Goal: Task Accomplishment & Management: Complete application form

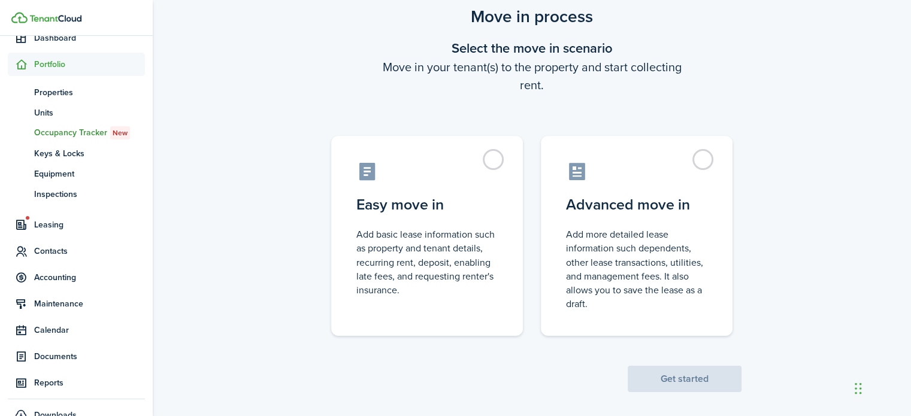
scroll to position [46, 0]
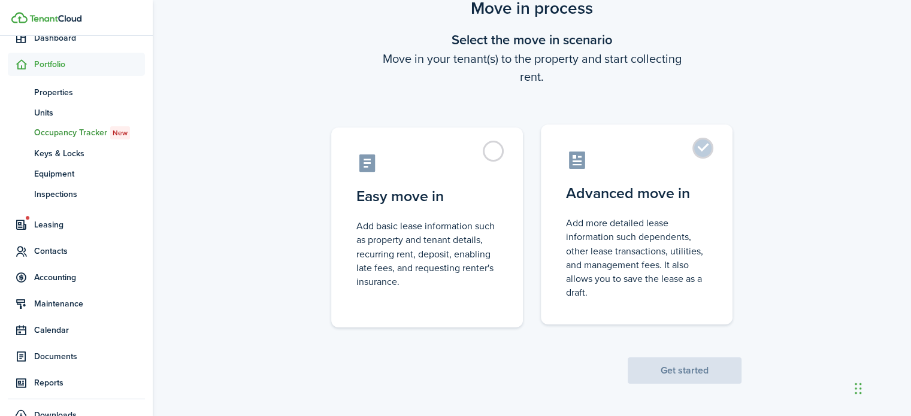
click at [710, 146] on label "Advanced move in Add more detailed lease information such dependents, other lea…" at bounding box center [637, 225] width 192 height 200
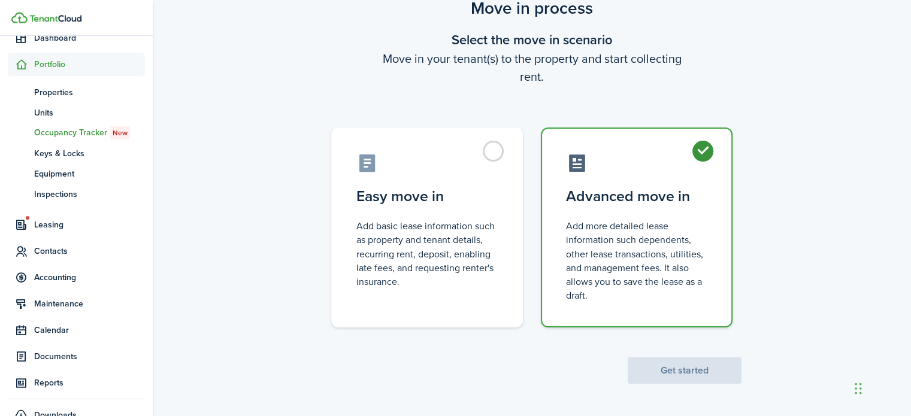
radio input "true"
click at [680, 365] on button "Get started" at bounding box center [685, 371] width 114 height 26
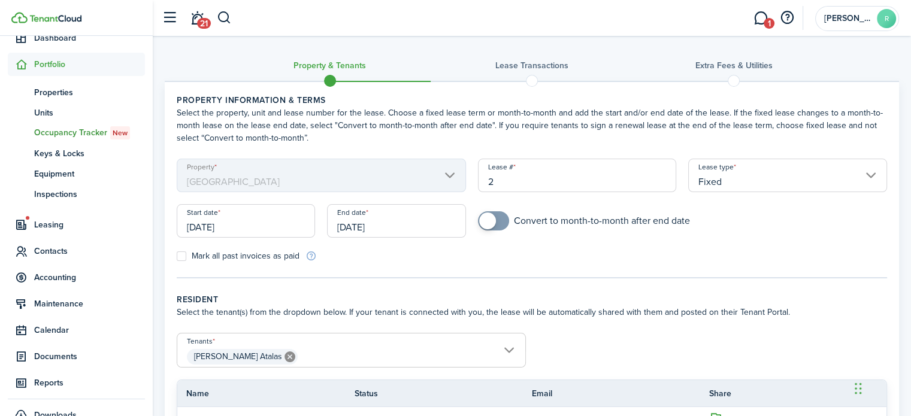
click at [232, 227] on input "[DATE]" at bounding box center [246, 221] width 138 height 34
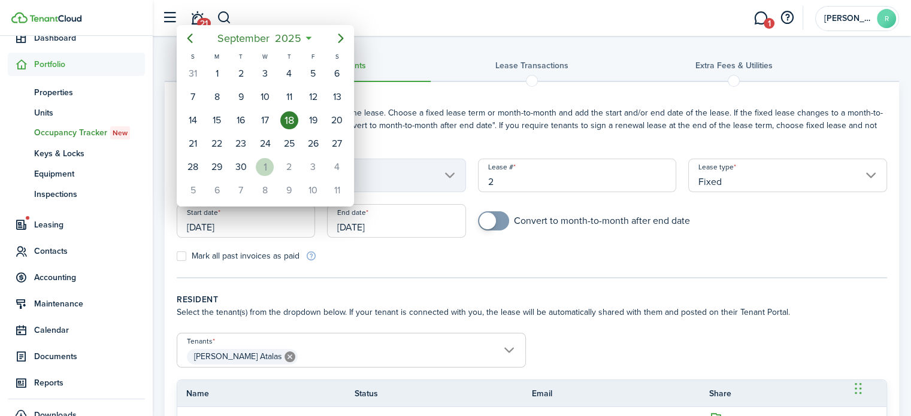
click at [268, 162] on div "1" at bounding box center [265, 167] width 18 height 18
type input "[DATE]"
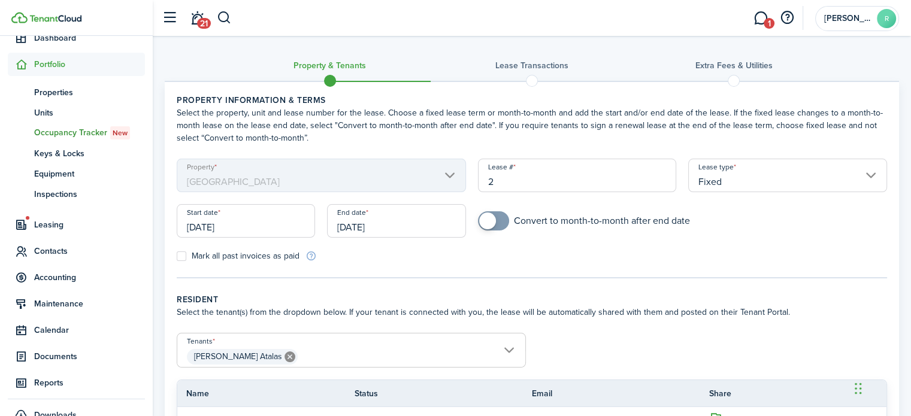
click at [351, 225] on input "[DATE]" at bounding box center [396, 221] width 138 height 34
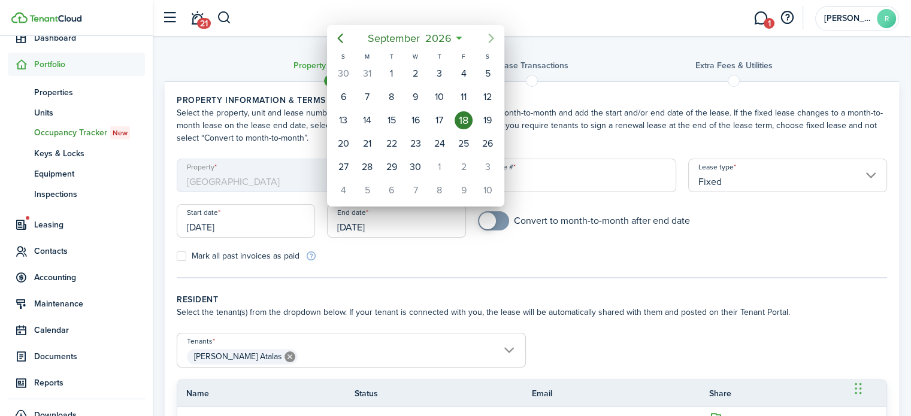
click at [492, 35] on icon "Next page" at bounding box center [491, 38] width 14 height 14
click at [438, 75] on div "1" at bounding box center [440, 74] width 18 height 18
type input "[DATE]"
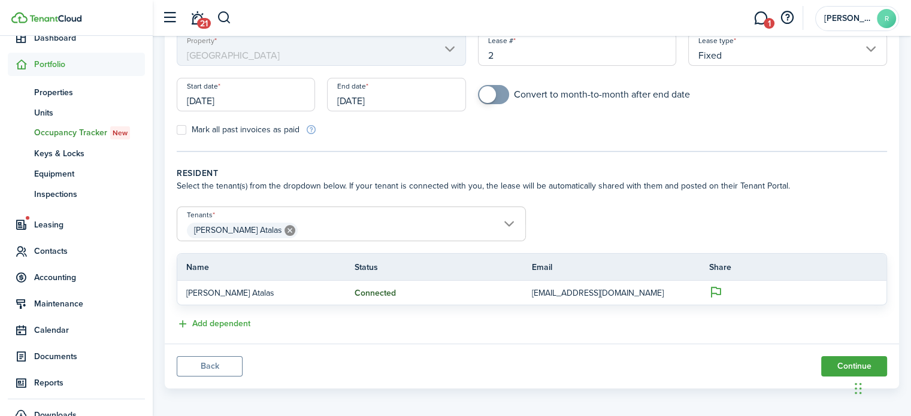
scroll to position [130, 0]
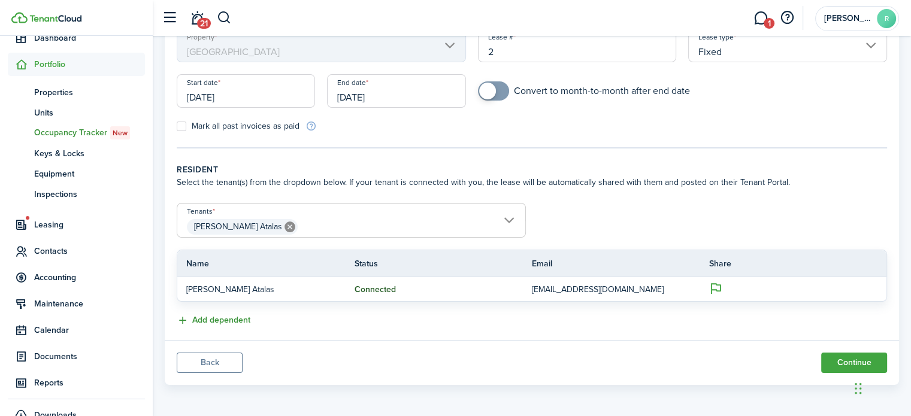
click at [207, 319] on button "Add dependent" at bounding box center [214, 321] width 74 height 14
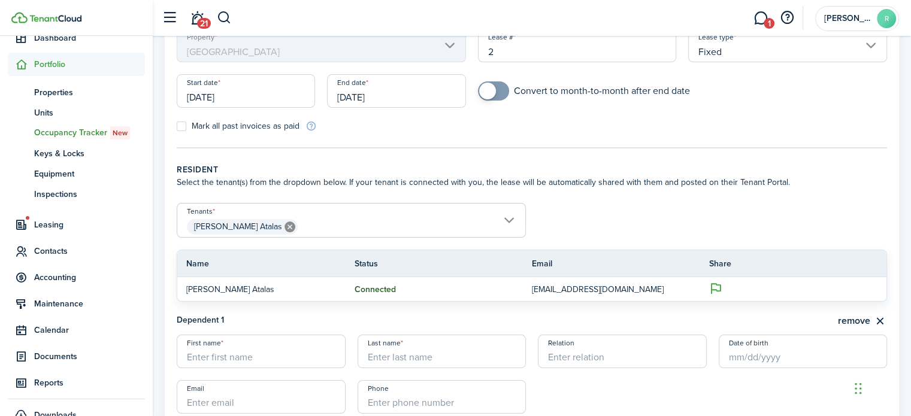
click at [282, 358] on input "First name" at bounding box center [261, 352] width 169 height 34
type input "[PERSON_NAME]"
click at [442, 351] on input "Last name" at bounding box center [442, 352] width 169 height 34
type input "Atalas"
click at [569, 356] on input "Relation" at bounding box center [622, 352] width 169 height 34
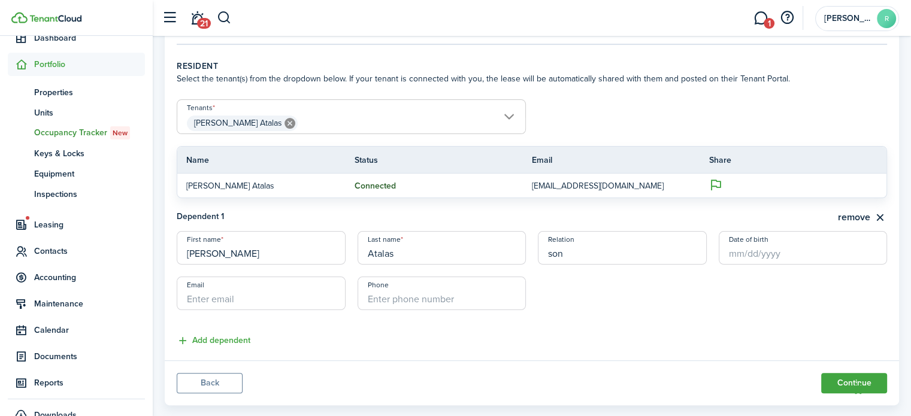
scroll to position [254, 0]
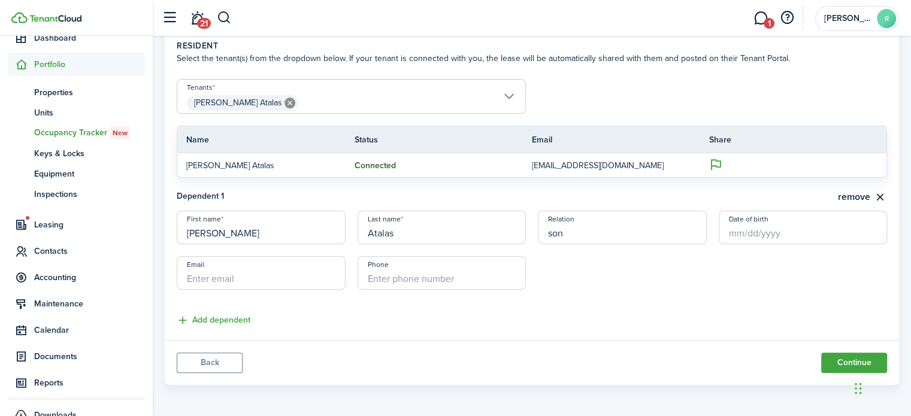
type input "son"
click at [235, 284] on input "Email" at bounding box center [261, 273] width 169 height 34
paste input "[EMAIL_ADDRESS][DOMAIN_NAME]"
type input "[EMAIL_ADDRESS][DOMAIN_NAME]"
click at [831, 358] on button "Continue" at bounding box center [854, 363] width 66 height 20
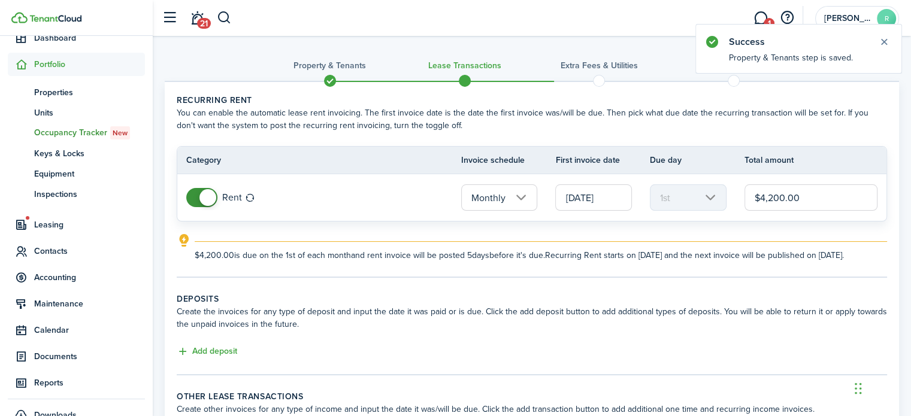
click at [519, 198] on input "Monthly" at bounding box center [499, 197] width 77 height 26
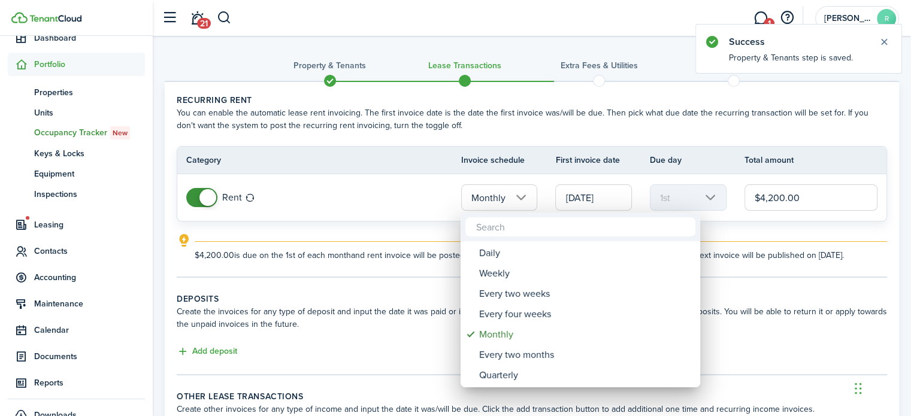
click at [404, 180] on div at bounding box center [455, 208] width 1103 height 608
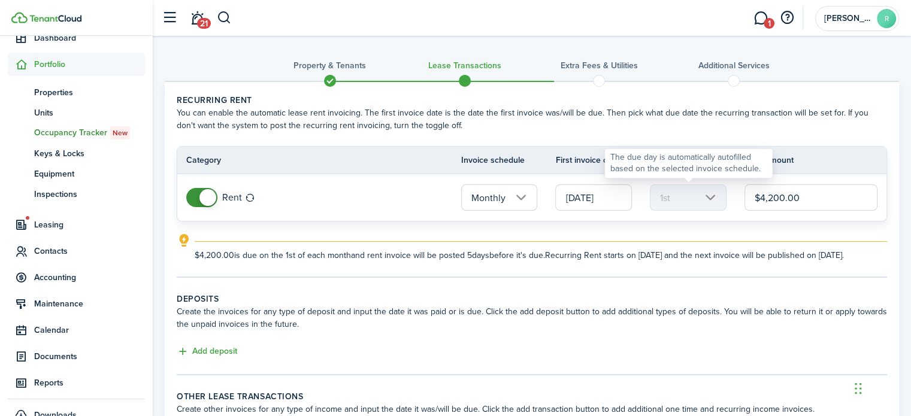
click at [709, 198] on mbsc-scroller "1st" at bounding box center [688, 197] width 77 height 26
click at [743, 249] on explanation-description "$4,200.00 is due on the 1st of each month and rent invoice will be posted 5 day…" at bounding box center [541, 255] width 692 height 13
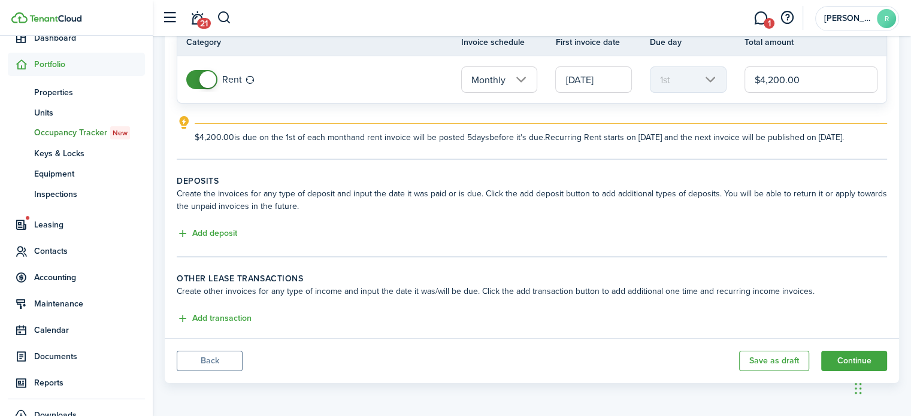
scroll to position [128, 0]
click at [220, 234] on button "Add deposit" at bounding box center [207, 234] width 60 height 14
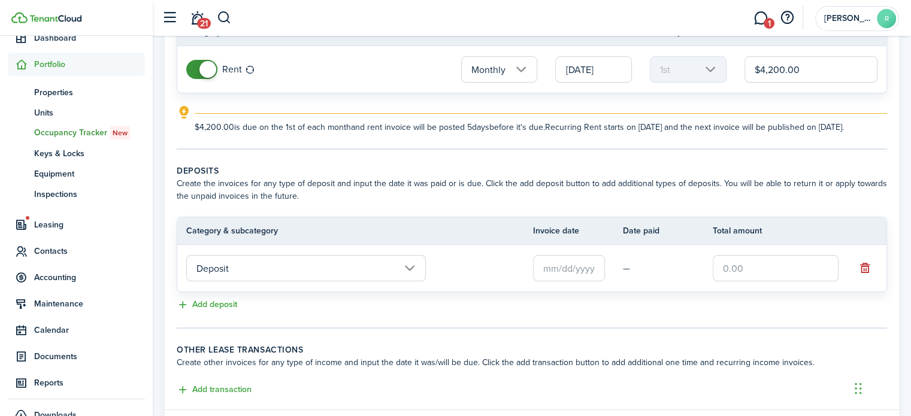
click at [413, 280] on input "Deposit" at bounding box center [306, 268] width 240 height 26
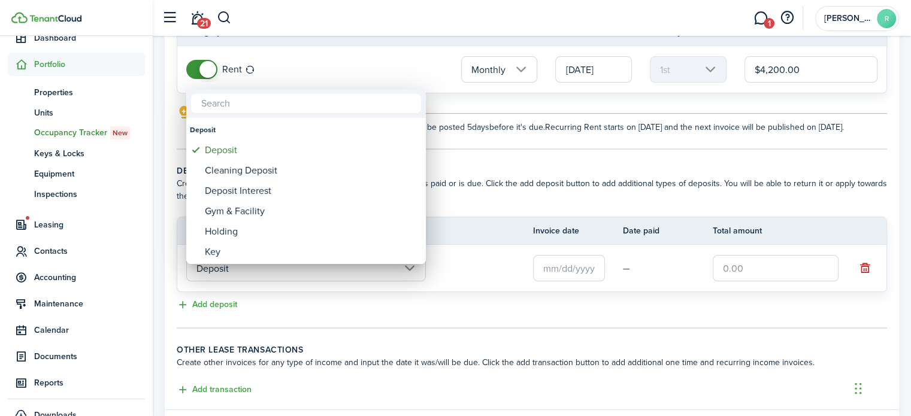
click at [435, 295] on div at bounding box center [455, 208] width 1103 height 608
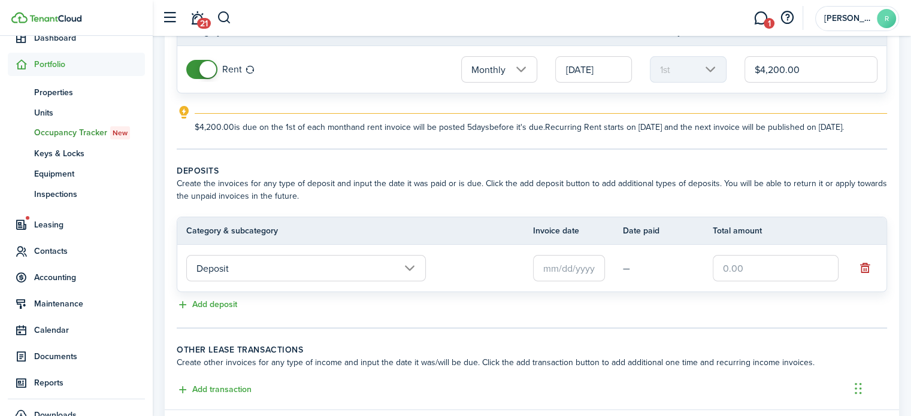
click at [410, 282] on input "Deposit" at bounding box center [306, 268] width 240 height 26
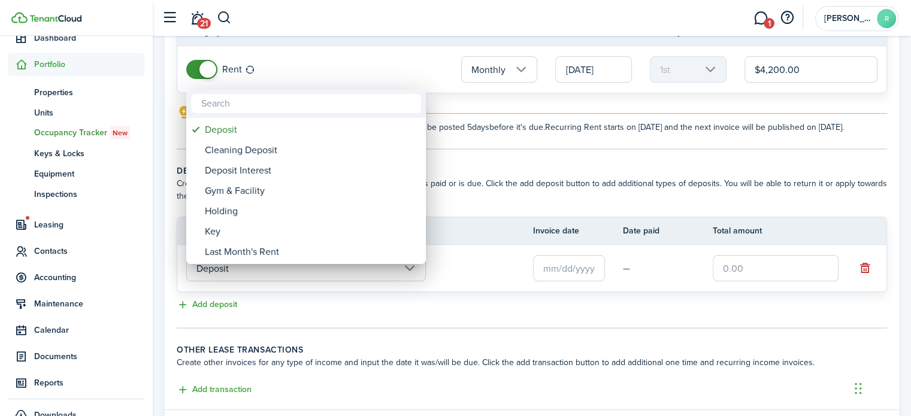
click at [470, 282] on div at bounding box center [455, 208] width 1103 height 608
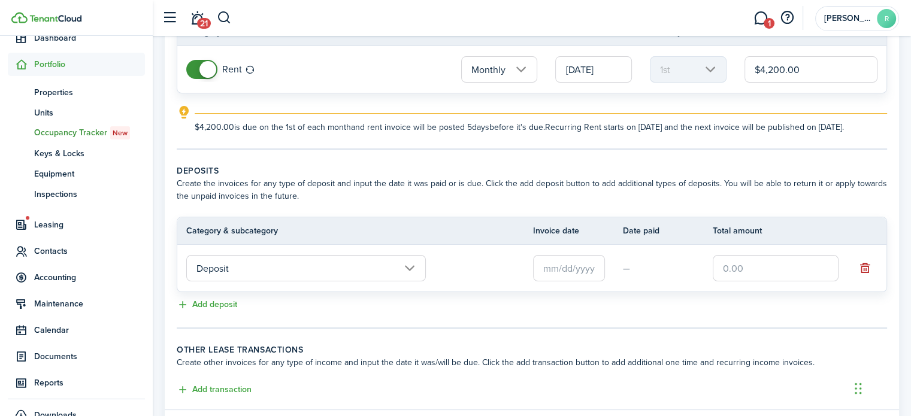
click at [558, 282] on input "text" at bounding box center [569, 268] width 72 height 26
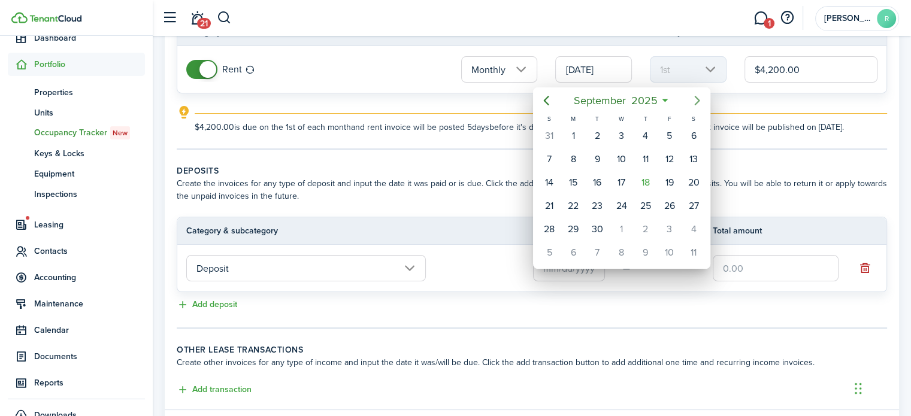
click at [697, 99] on icon "Next page" at bounding box center [697, 100] width 14 height 14
click at [621, 138] on div "1" at bounding box center [621, 136] width 18 height 18
type input "[DATE]"
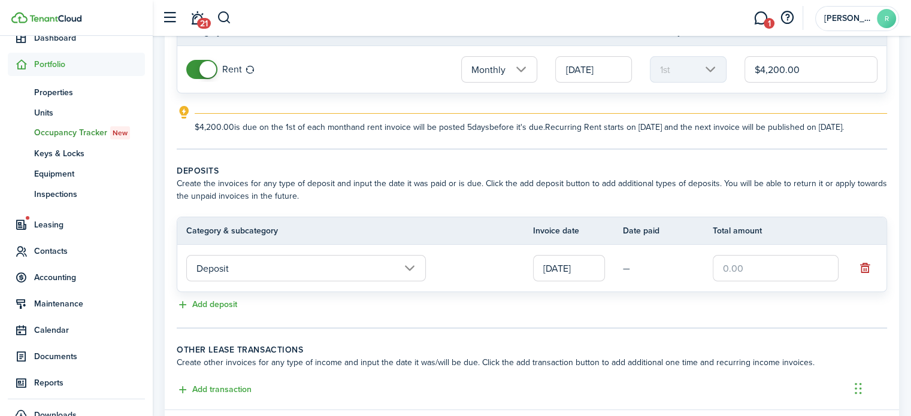
click at [728, 282] on input "text" at bounding box center [776, 268] width 126 height 26
type input "$8,400.00"
click at [196, 312] on button "Add deposit" at bounding box center [207, 305] width 60 height 14
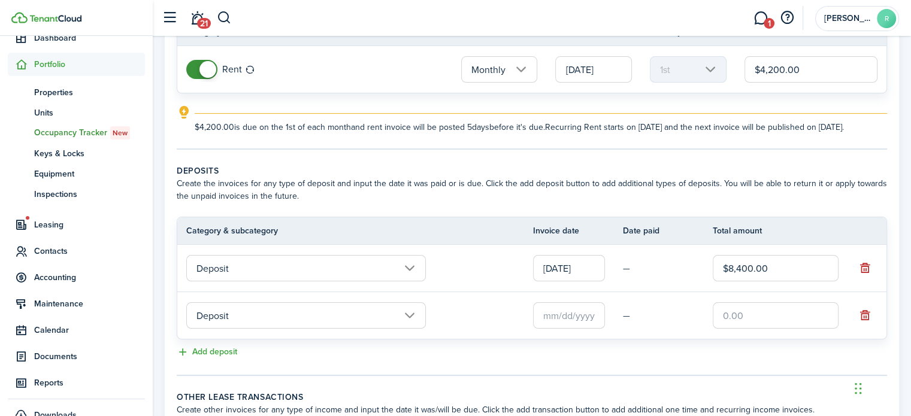
click at [553, 329] on input "text" at bounding box center [569, 315] width 72 height 26
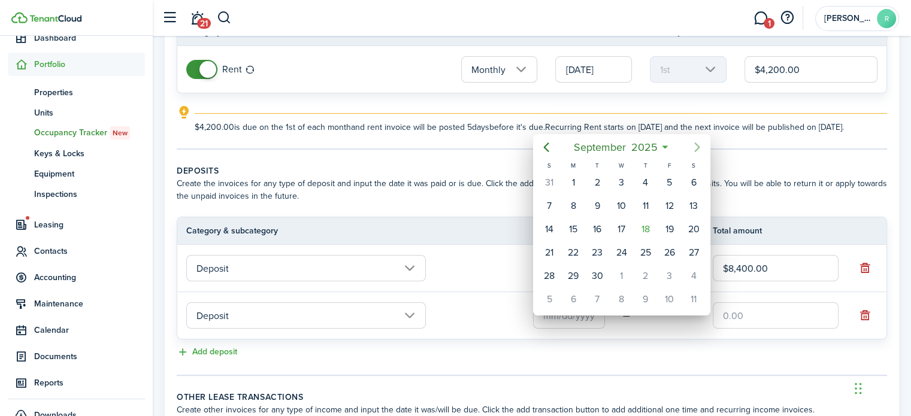
click at [695, 146] on icon "Next page" at bounding box center [697, 147] width 14 height 14
click at [618, 181] on div "1" at bounding box center [621, 183] width 18 height 18
type input "[DATE]"
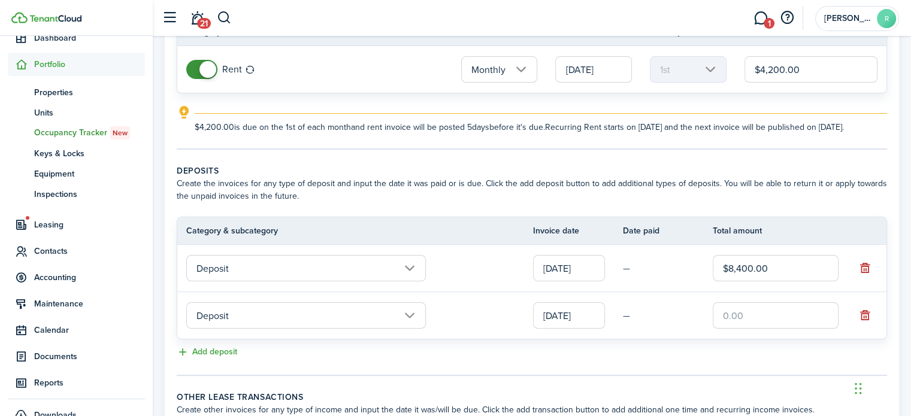
click at [733, 323] on input "text" at bounding box center [776, 315] width 126 height 26
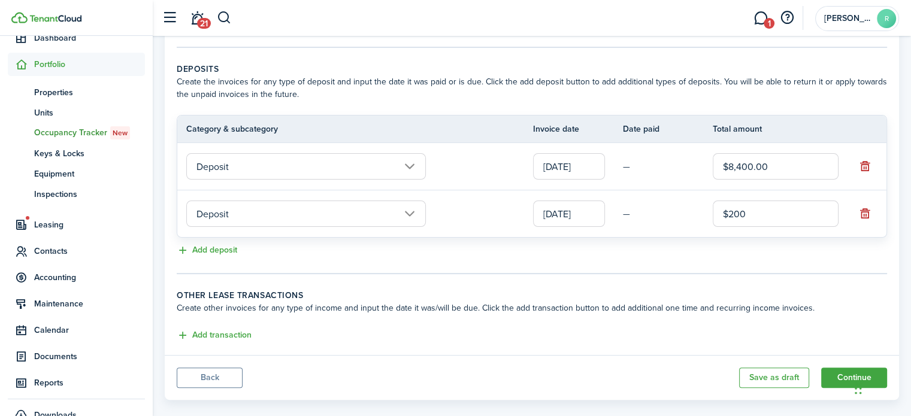
scroll to position [232, 0]
type input "$200.00"
click at [213, 256] on button "Add deposit" at bounding box center [207, 249] width 60 height 14
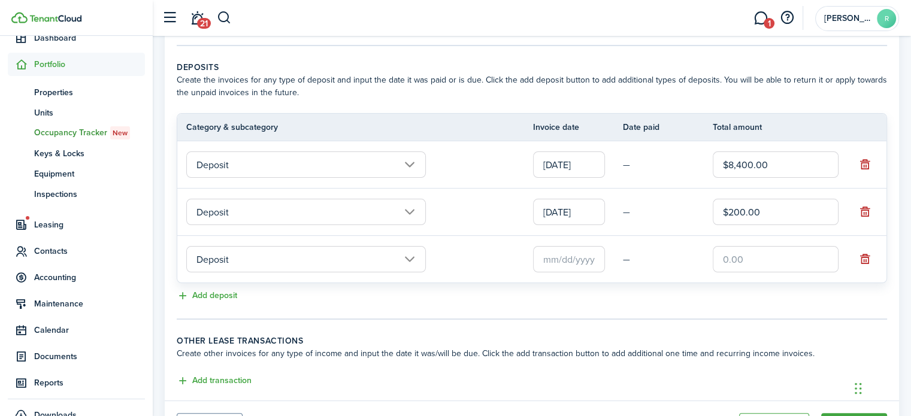
click at [570, 267] on input "text" at bounding box center [569, 259] width 72 height 26
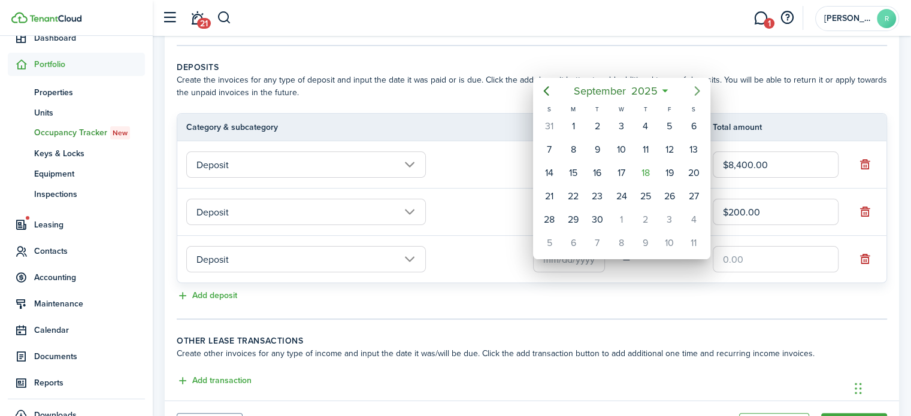
click at [697, 90] on icon "Next page" at bounding box center [697, 91] width 14 height 14
click at [619, 122] on div "1" at bounding box center [621, 126] width 18 height 18
type input "[DATE]"
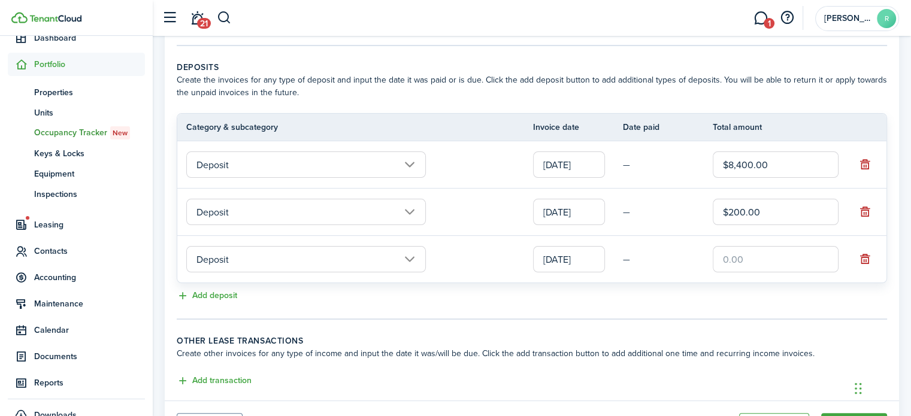
click at [736, 270] on input "text" at bounding box center [776, 259] width 126 height 26
type input "$50.00"
click at [670, 304] on div "Add deposit" at bounding box center [532, 296] width 710 height 14
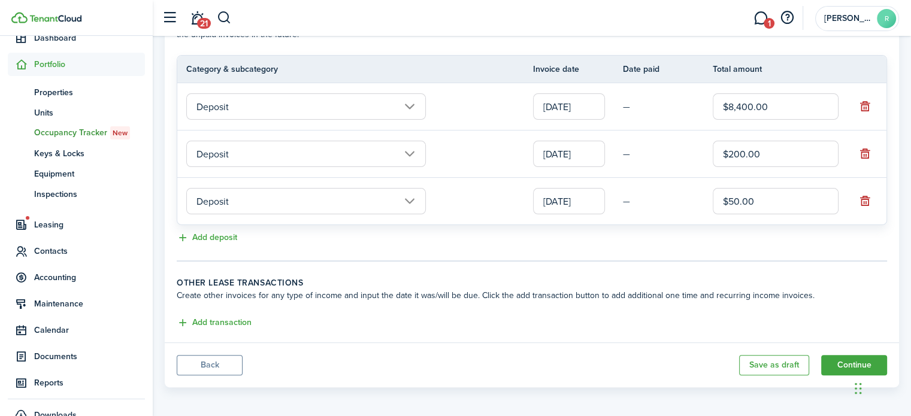
scroll to position [304, 0]
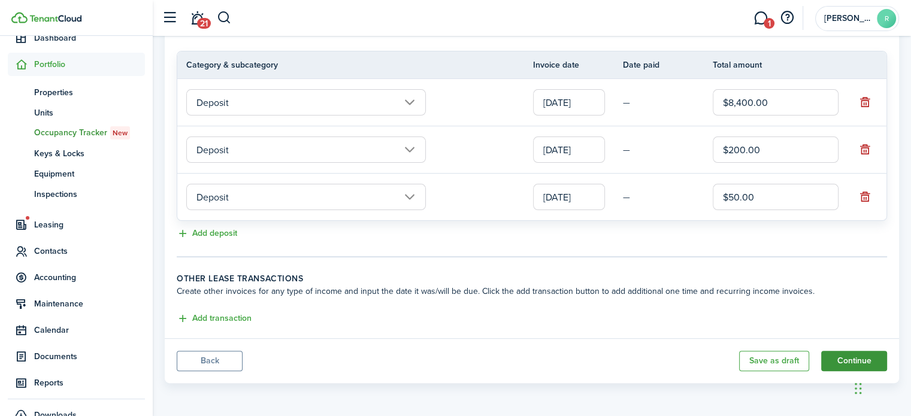
click at [841, 364] on button "Continue" at bounding box center [854, 361] width 66 height 20
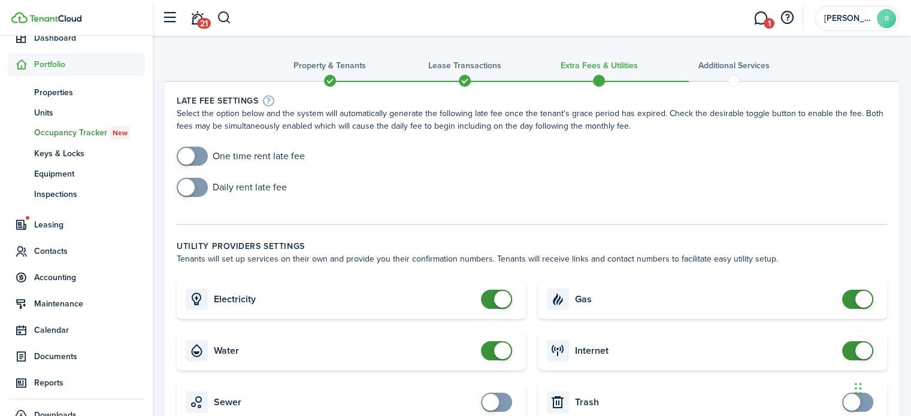
checkbox input "true"
click at [196, 155] on span at bounding box center [192, 156] width 12 height 19
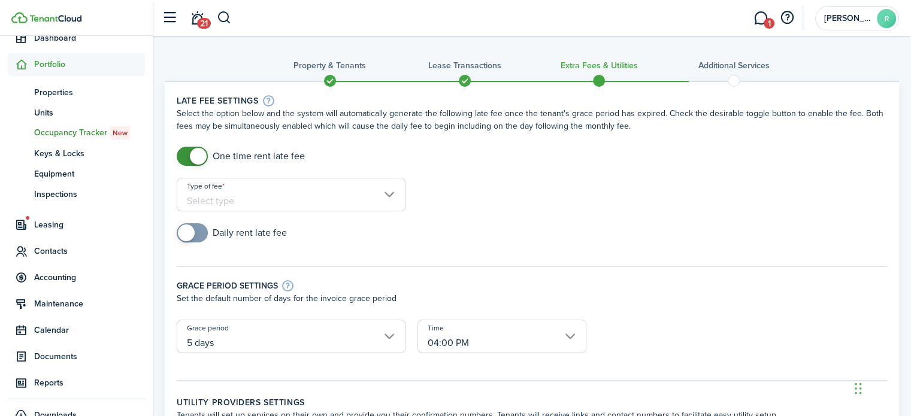
click at [328, 198] on input "Type of fee" at bounding box center [291, 195] width 229 height 34
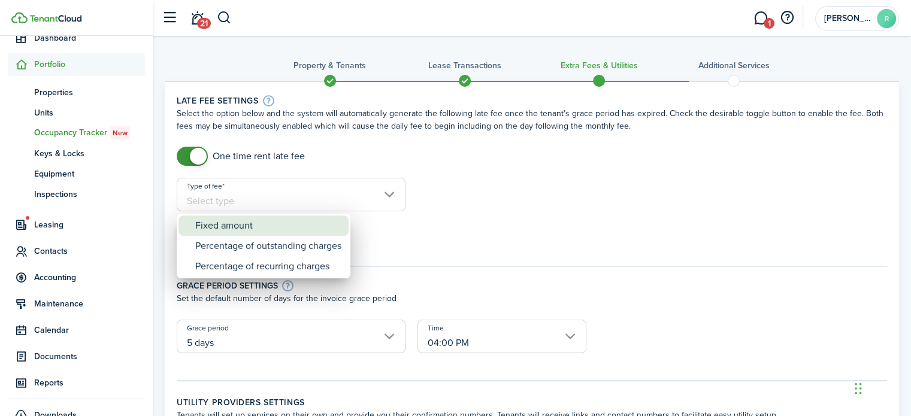
click at [255, 225] on div "Fixed amount" at bounding box center [268, 226] width 146 height 20
type input "Fixed amount"
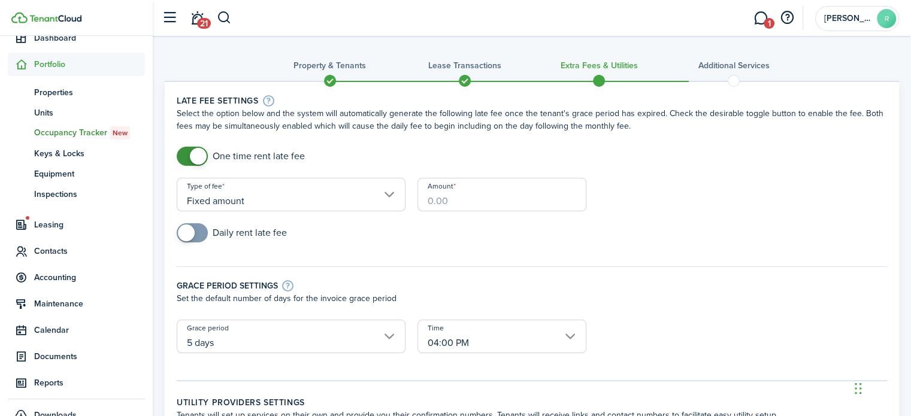
click at [449, 201] on input "Amount" at bounding box center [502, 195] width 169 height 34
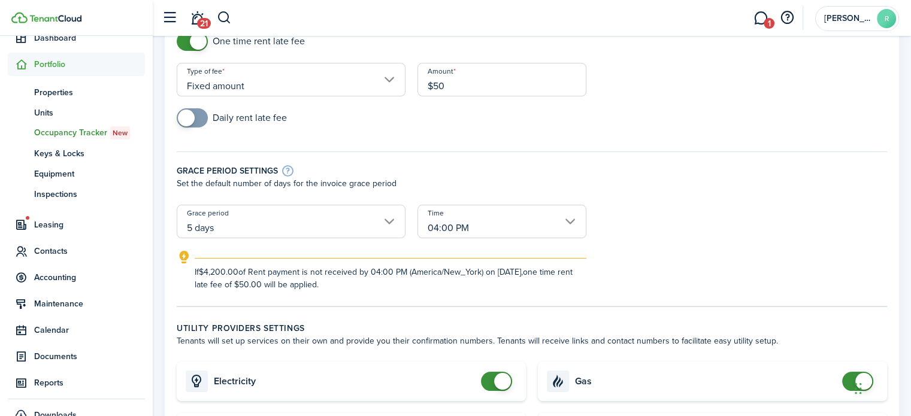
scroll to position [117, 0]
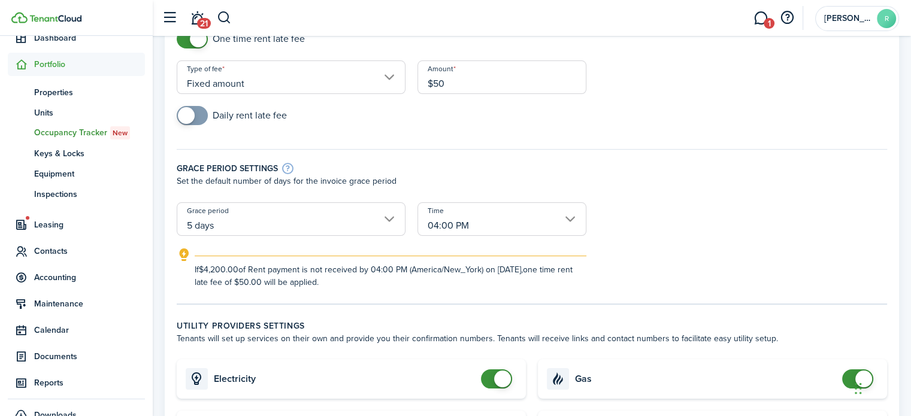
click at [388, 219] on input "5 days" at bounding box center [291, 219] width 229 height 34
type input "$50.00"
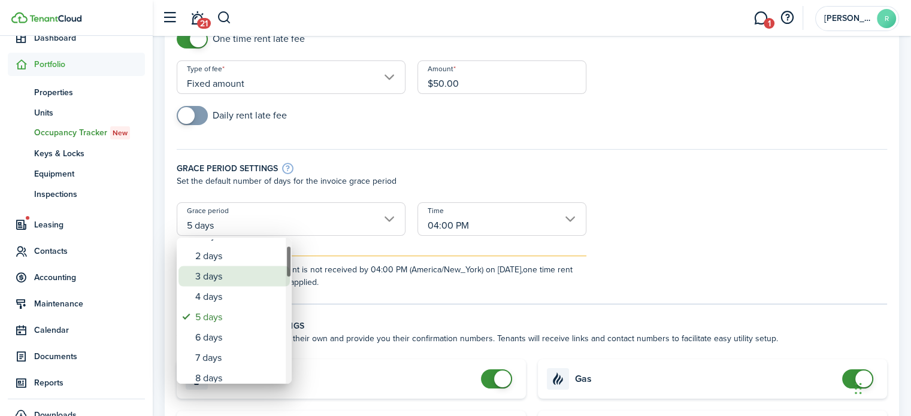
drag, startPoint x: 288, startPoint y: 265, endPoint x: 284, endPoint y: 273, distance: 8.6
click at [284, 273] on mbsc-scrollview-base "none 1 day 2 days 3 days 4 days 5 days 6 days 7 days 8 days 9 days 10 days 11 d…" at bounding box center [234, 311] width 115 height 144
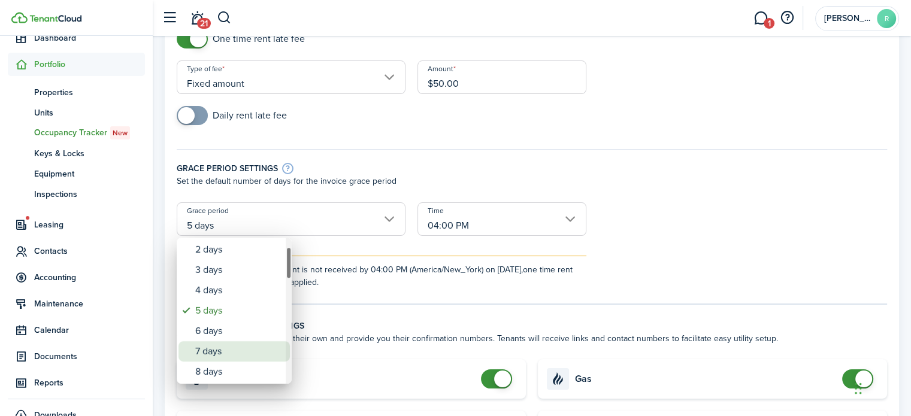
click at [208, 345] on div "7 days" at bounding box center [238, 351] width 87 height 20
type input "7 days"
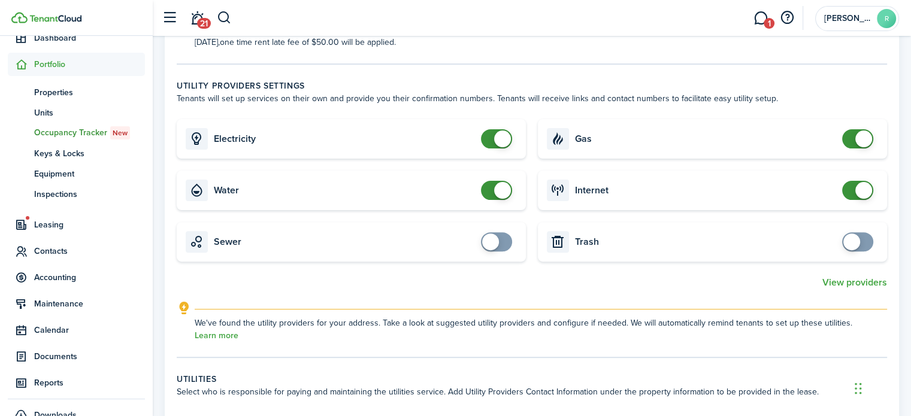
scroll to position [356, 0]
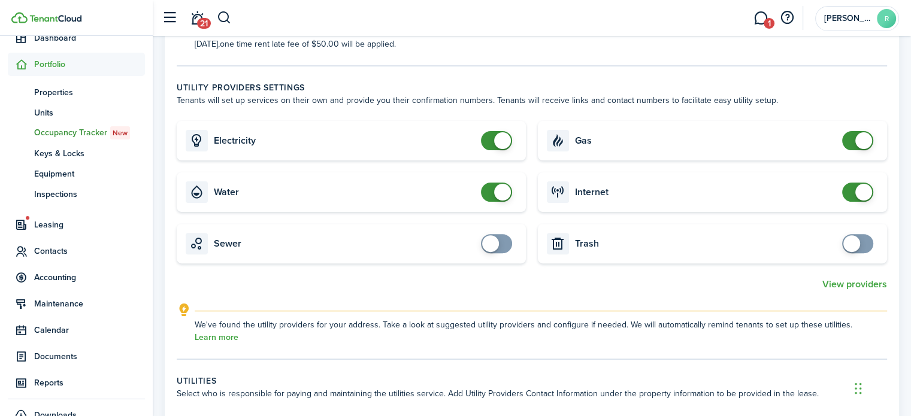
checkbox input "true"
click at [864, 240] on span at bounding box center [858, 243] width 12 height 19
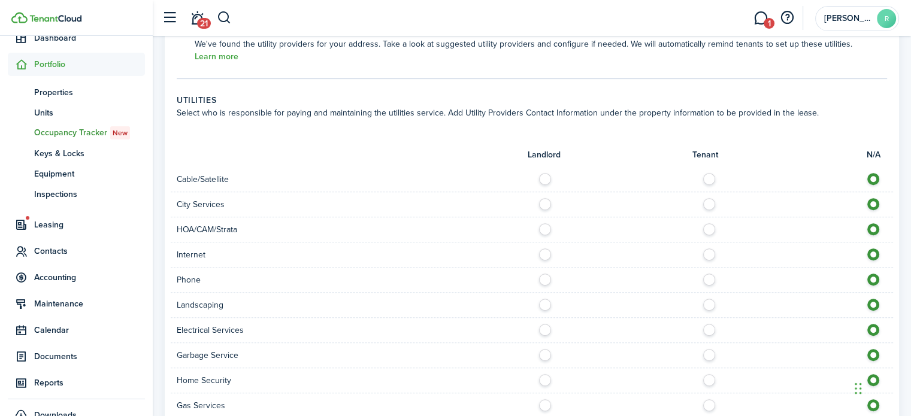
scroll to position [633, 0]
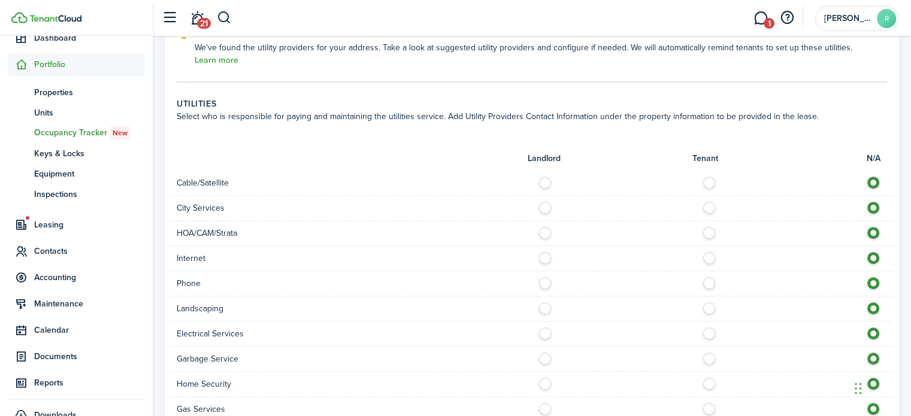
click at [710, 232] on label at bounding box center [712, 230] width 21 height 6
radio input "true"
click at [712, 254] on label at bounding box center [712, 255] width 21 height 6
radio input "true"
click at [708, 330] on label at bounding box center [712, 331] width 21 height 6
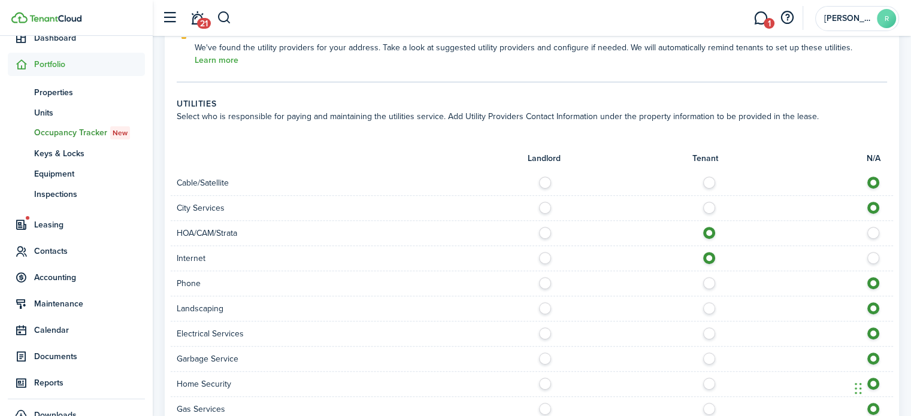
radio input "true"
click at [707, 358] on label at bounding box center [712, 356] width 21 height 6
radio input "true"
click at [709, 282] on label at bounding box center [712, 280] width 21 height 6
radio input "true"
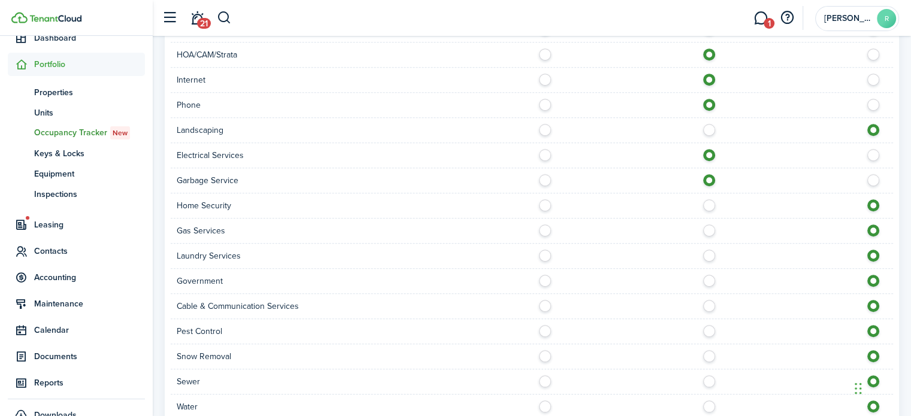
scroll to position [813, 0]
click at [709, 301] on label at bounding box center [712, 302] width 21 height 6
radio input "true"
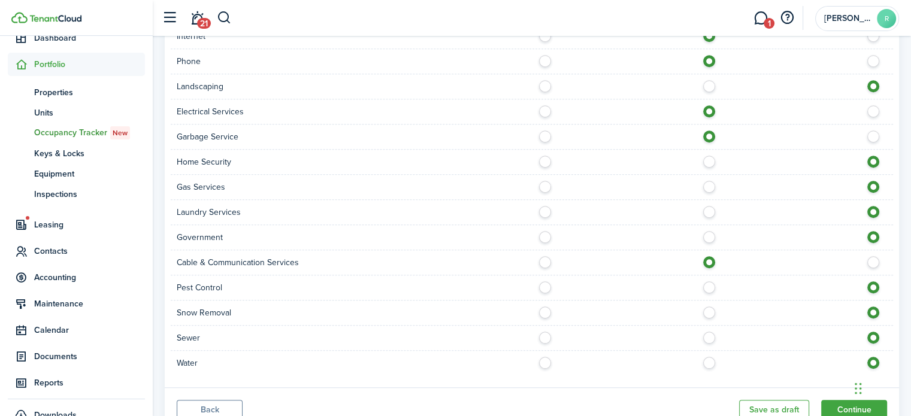
scroll to position [901, 0]
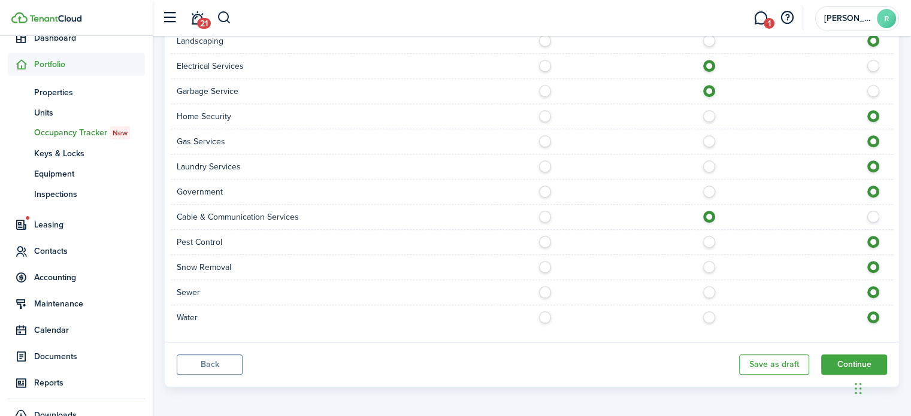
click at [707, 261] on label at bounding box center [712, 264] width 21 height 6
radio input "true"
click at [710, 315] on label at bounding box center [712, 314] width 21 height 6
radio input "true"
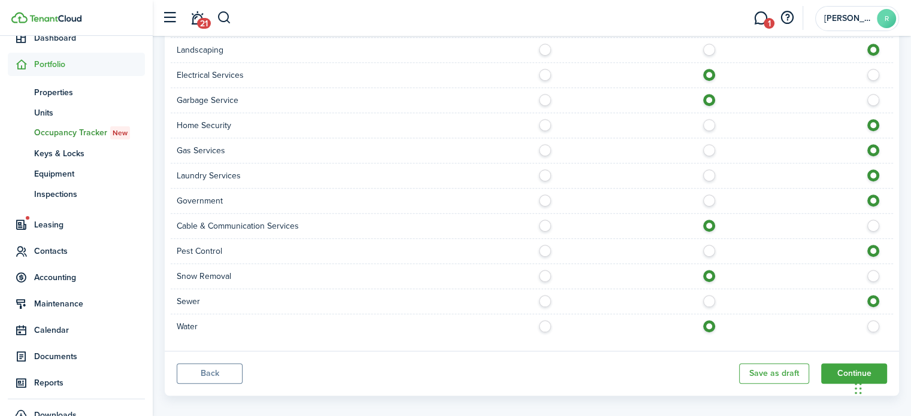
scroll to position [884, 0]
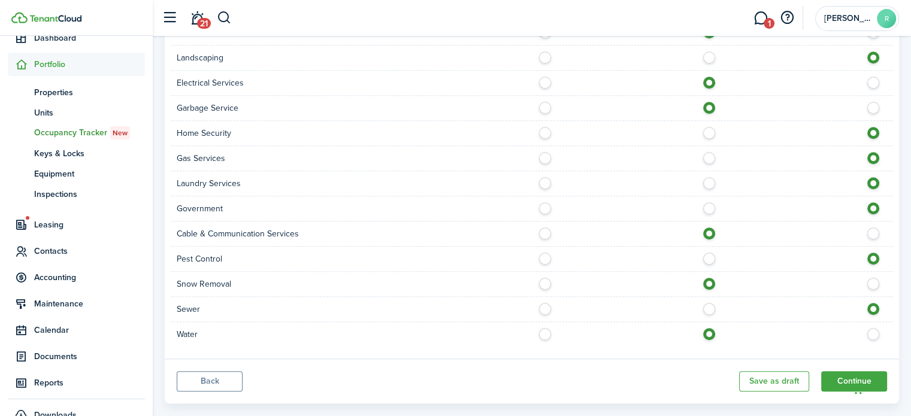
click at [706, 181] on label at bounding box center [712, 180] width 21 height 6
radio input "true"
click at [709, 154] on label at bounding box center [712, 155] width 21 height 6
radio input "true"
click at [709, 132] on label at bounding box center [712, 130] width 21 height 6
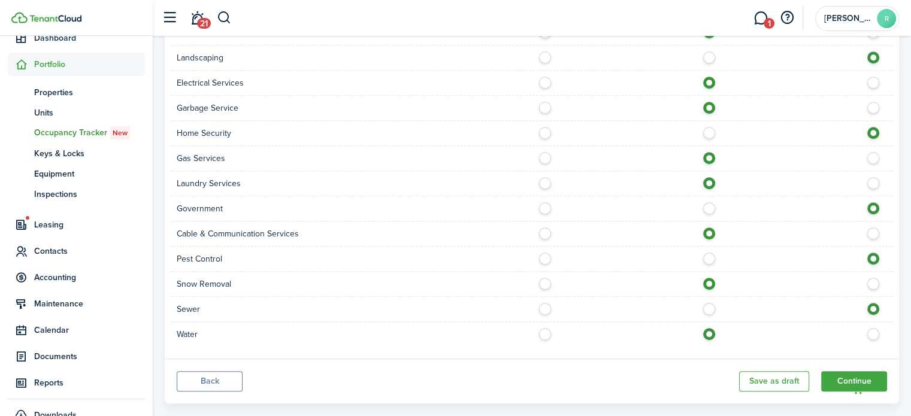
radio input "true"
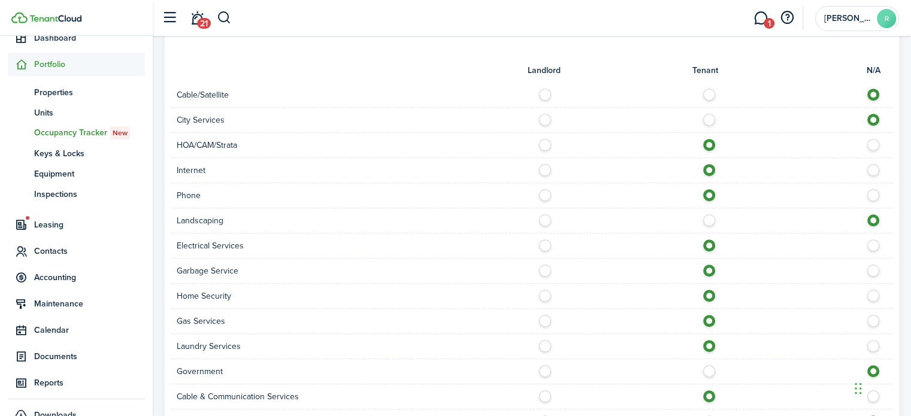
scroll to position [718, 0]
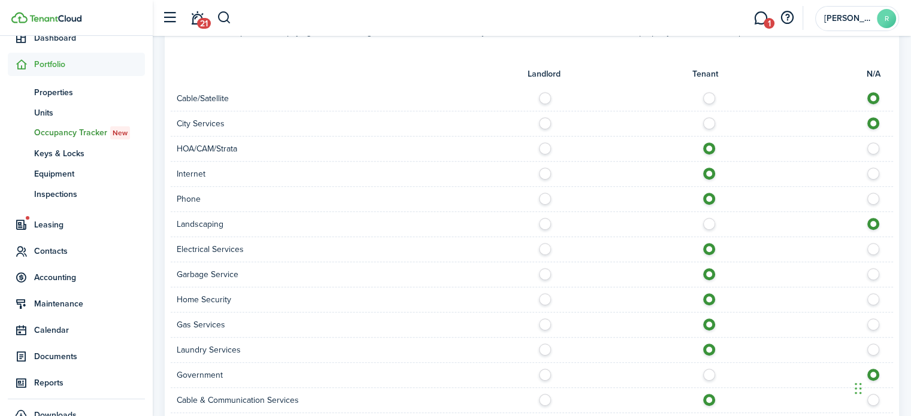
click at [710, 147] on label at bounding box center [712, 146] width 21 height 6
click at [709, 96] on label at bounding box center [712, 95] width 21 height 6
radio input "true"
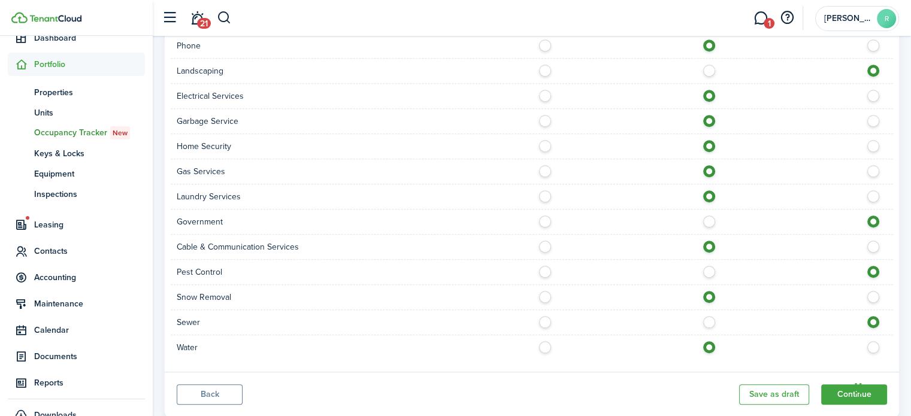
scroll to position [901, 0]
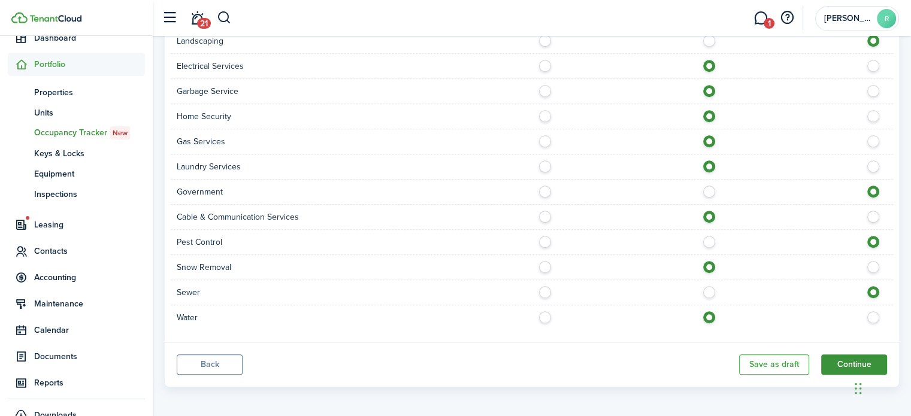
click at [840, 356] on button "Continue" at bounding box center [854, 365] width 66 height 20
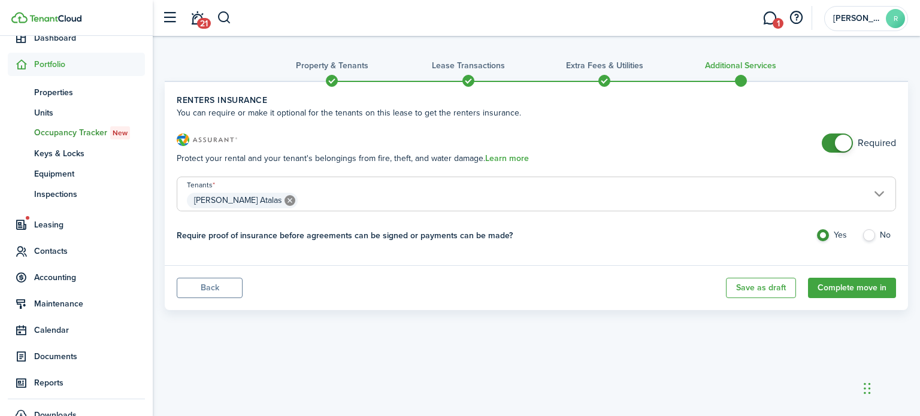
click at [630, 198] on span "[PERSON_NAME] Atalas" at bounding box center [536, 200] width 718 height 20
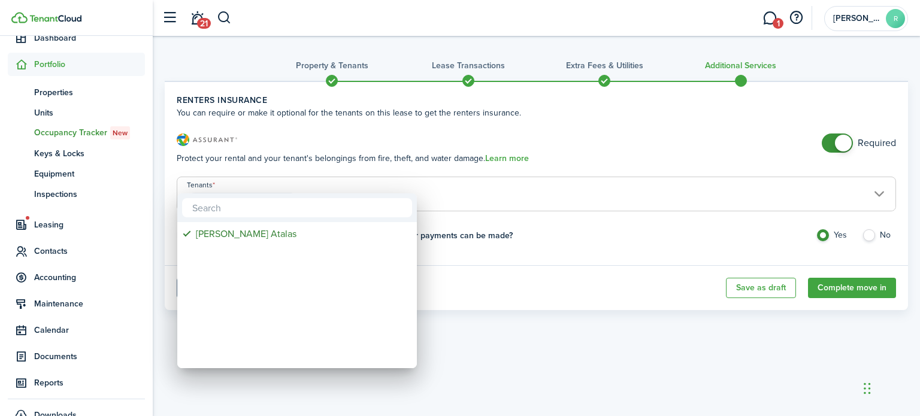
click at [657, 129] on div at bounding box center [460, 208] width 1112 height 608
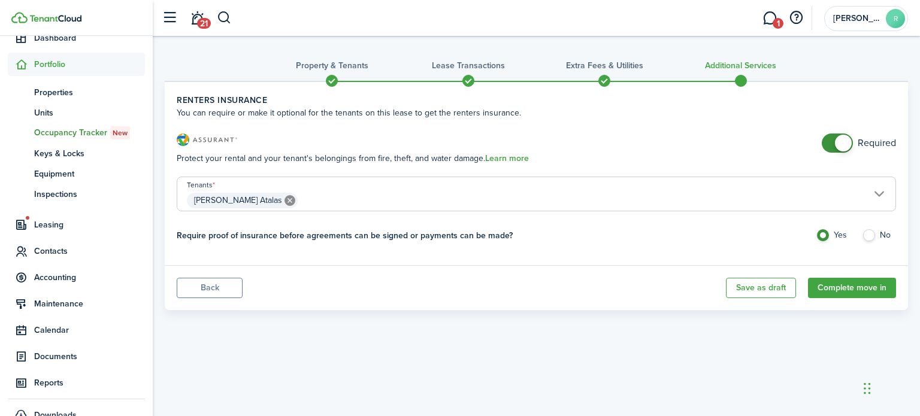
click at [645, 320] on div "Property & Tenants Lease Transactions Extra fees & Utilities Additional Service…" at bounding box center [536, 212] width 767 height 353
click at [865, 244] on label "No" at bounding box center [879, 238] width 34 height 18
radio input "false"
radio input "true"
click at [829, 283] on button "Complete move in" at bounding box center [852, 288] width 88 height 20
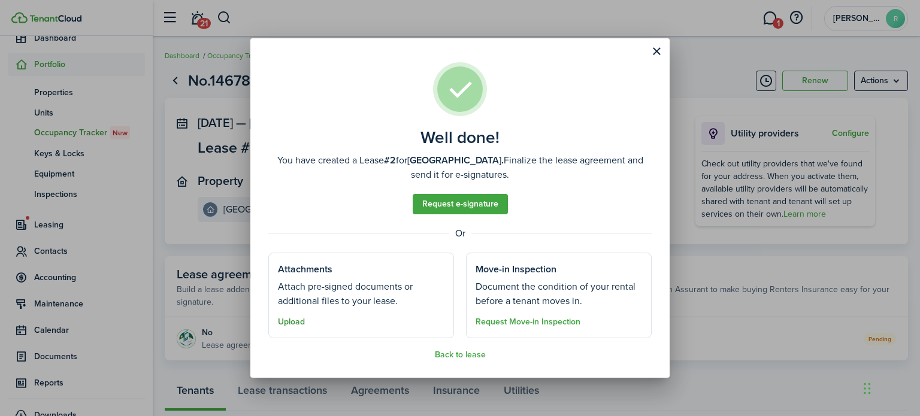
click at [291, 325] on button "Upload" at bounding box center [291, 322] width 27 height 10
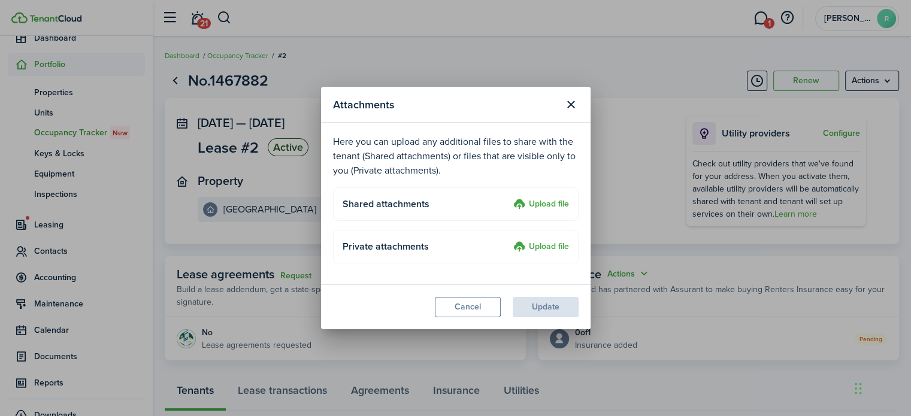
click at [453, 261] on upload-layout "Private attachments Upload file" at bounding box center [456, 247] width 246 height 34
click at [552, 205] on label "Upload file" at bounding box center [541, 205] width 56 height 14
click at [509, 198] on input "Upload file" at bounding box center [509, 198] width 0 height 0
click at [423, 207] on h4 "Shared attachments" at bounding box center [426, 204] width 167 height 14
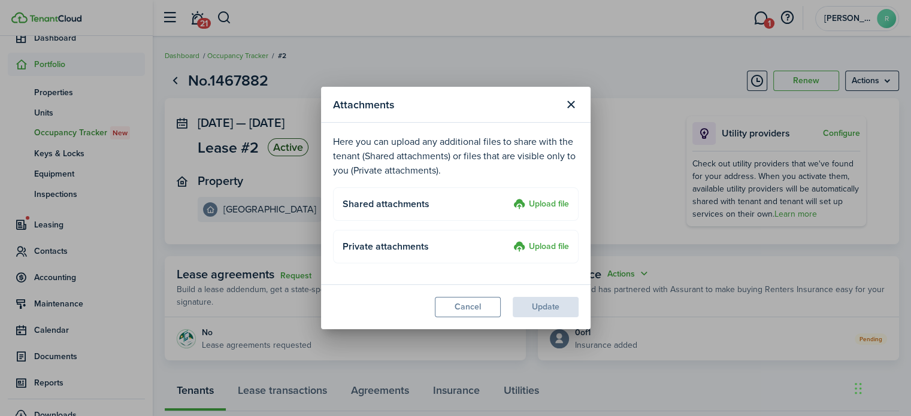
click at [544, 205] on label "Upload file" at bounding box center [541, 205] width 56 height 14
click at [509, 198] on input "Upload file" at bounding box center [509, 198] width 0 height 0
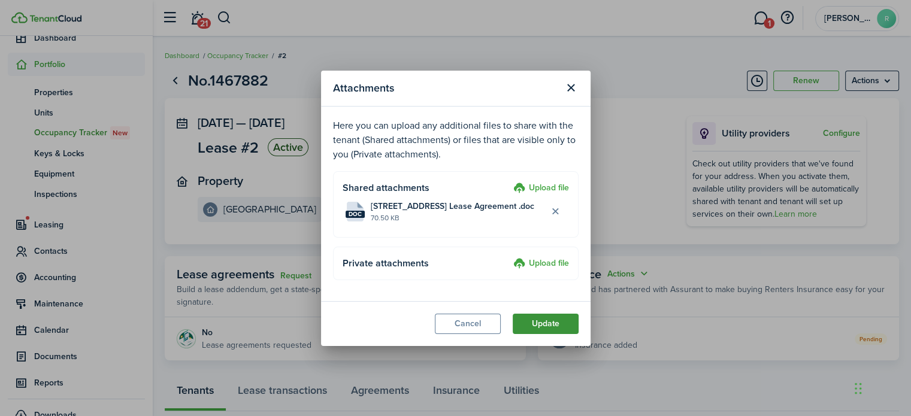
click at [570, 322] on button "Update" at bounding box center [546, 324] width 66 height 20
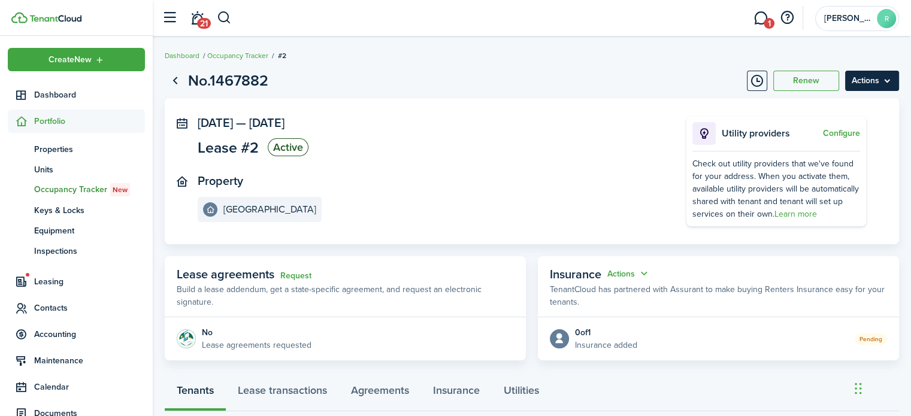
click at [894, 80] on menu-btn "Actions" at bounding box center [872, 81] width 54 height 20
click at [463, 147] on panel-main-section "[DATE] — [DATE] Lease #2 Active" at bounding box center [424, 138] width 453 height 44
